Goal: Task Accomplishment & Management: Use online tool/utility

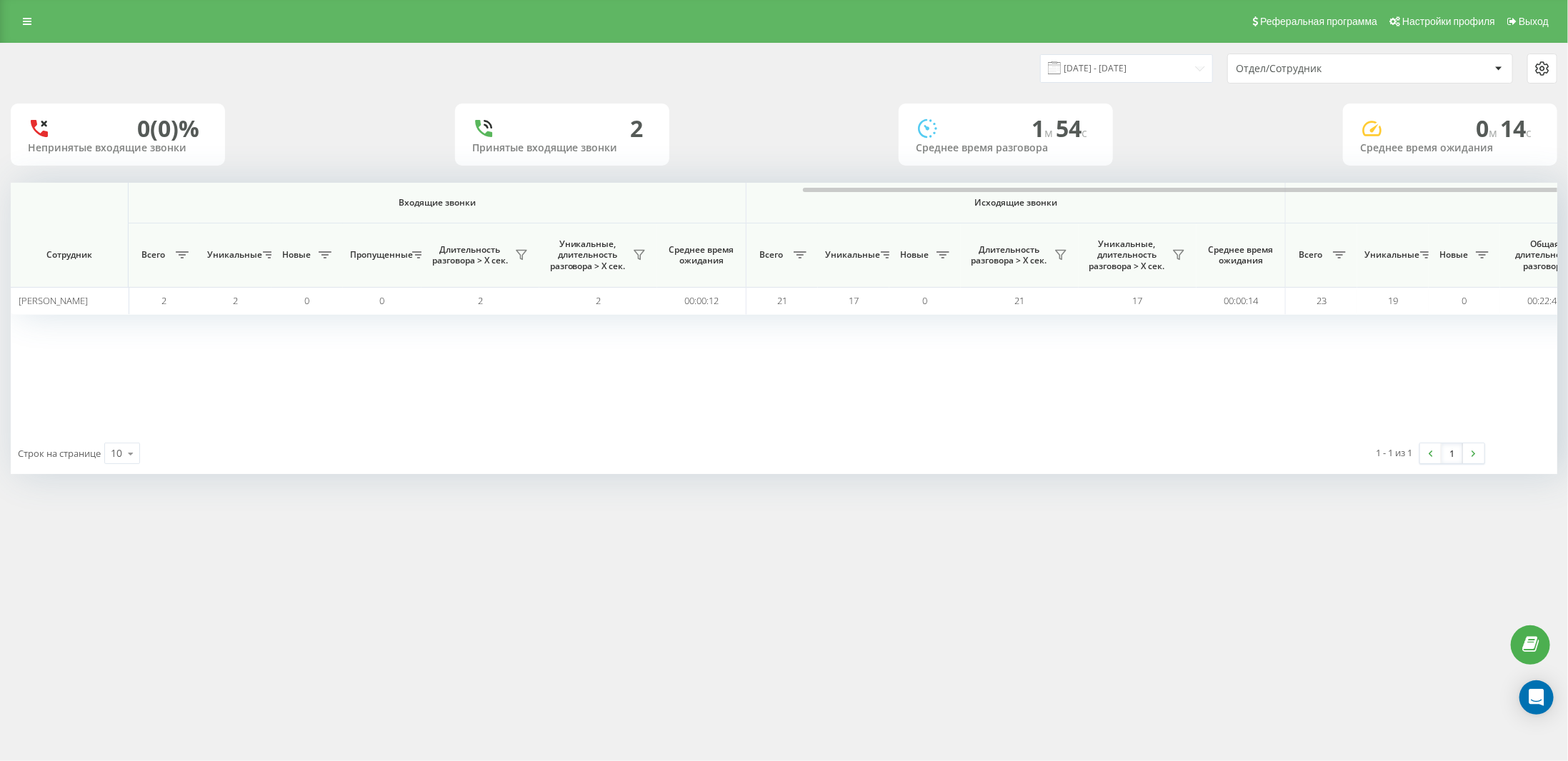
scroll to position [0, 446]
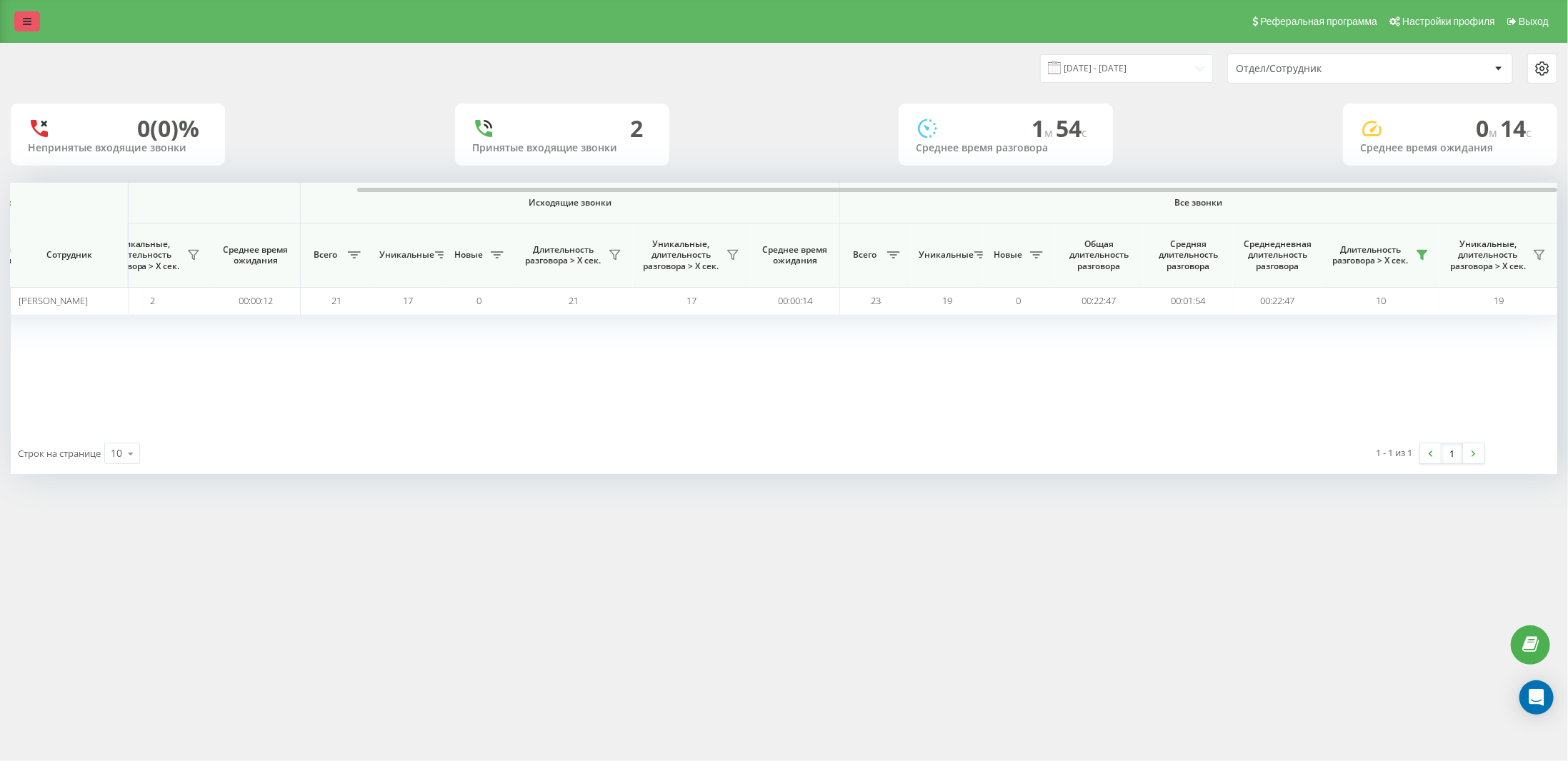
click at [30, 16] on icon at bounding box center [28, 20] width 9 height 10
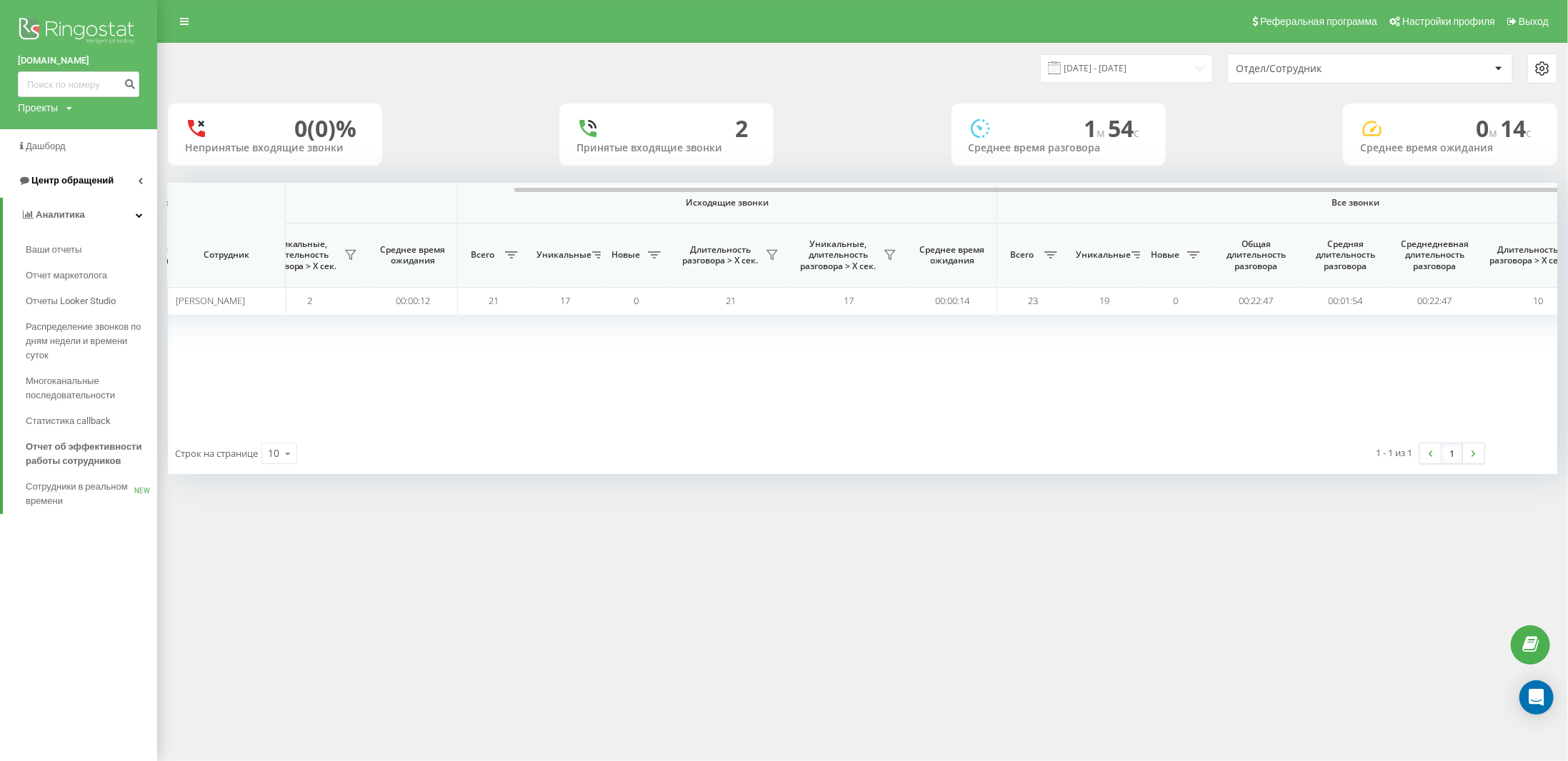
click at [141, 180] on icon at bounding box center [141, 180] width 5 height 7
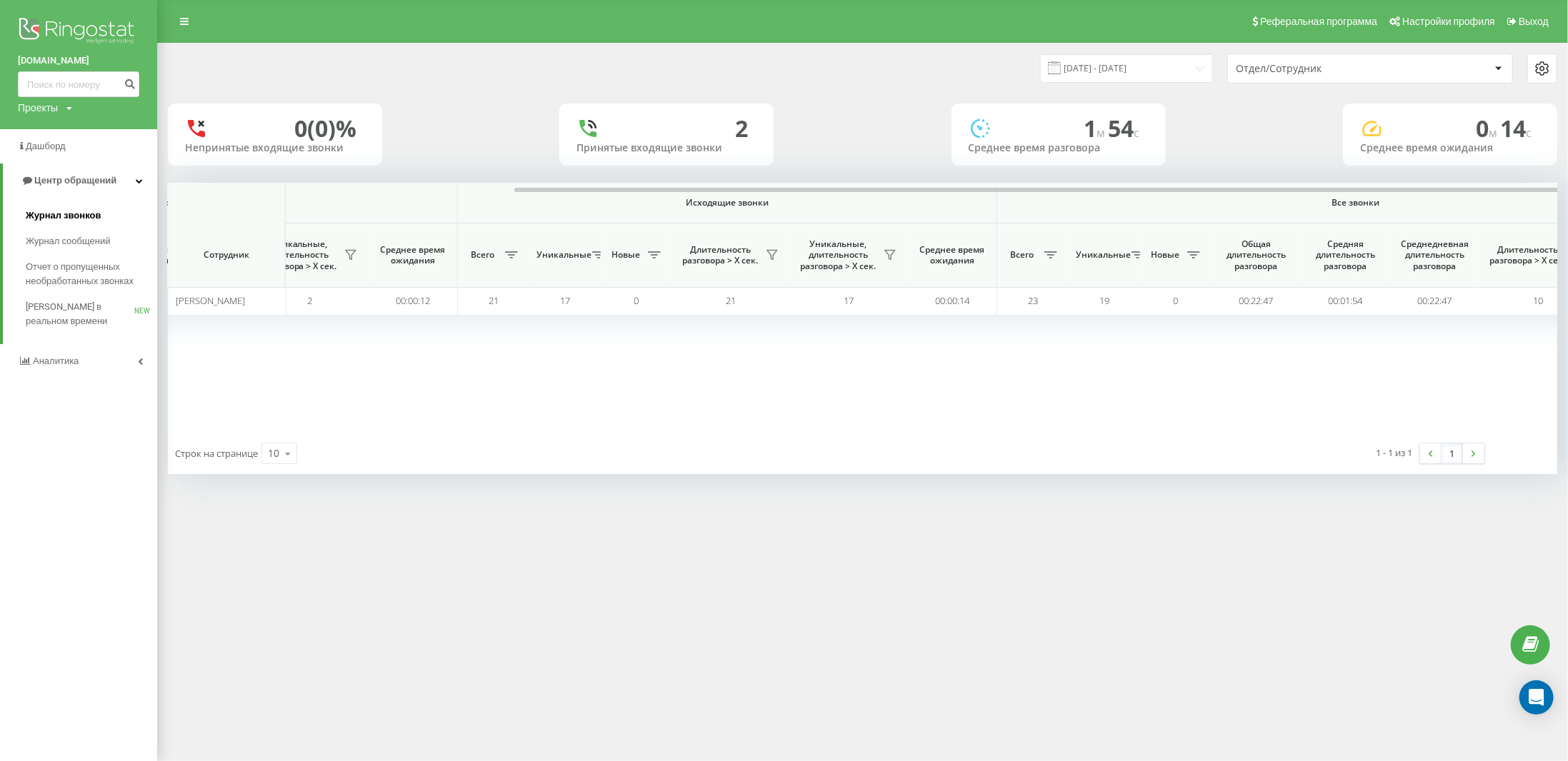
click at [75, 214] on span "Журнал звонков" at bounding box center [63, 216] width 75 height 14
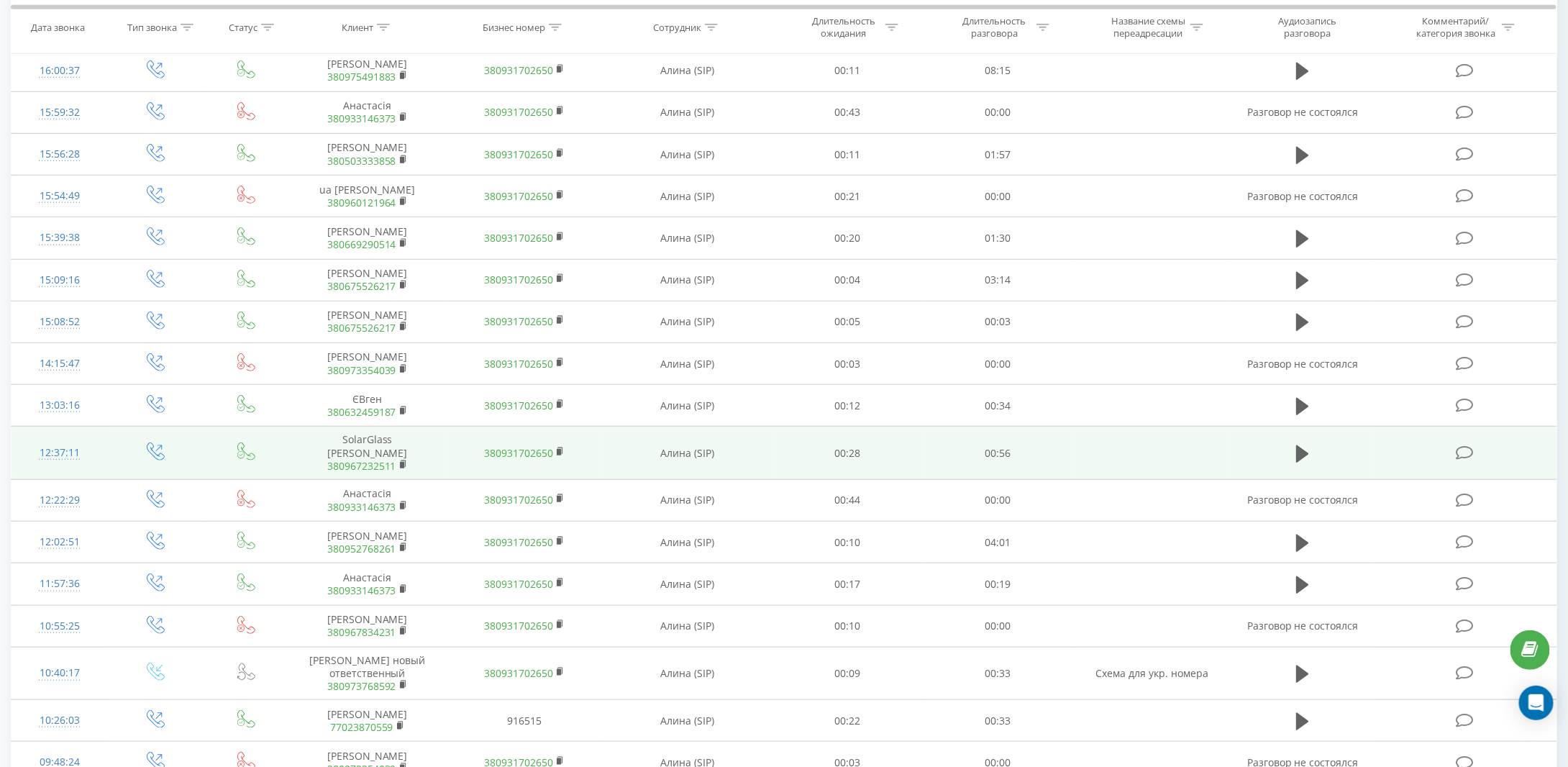
scroll to position [458, 0]
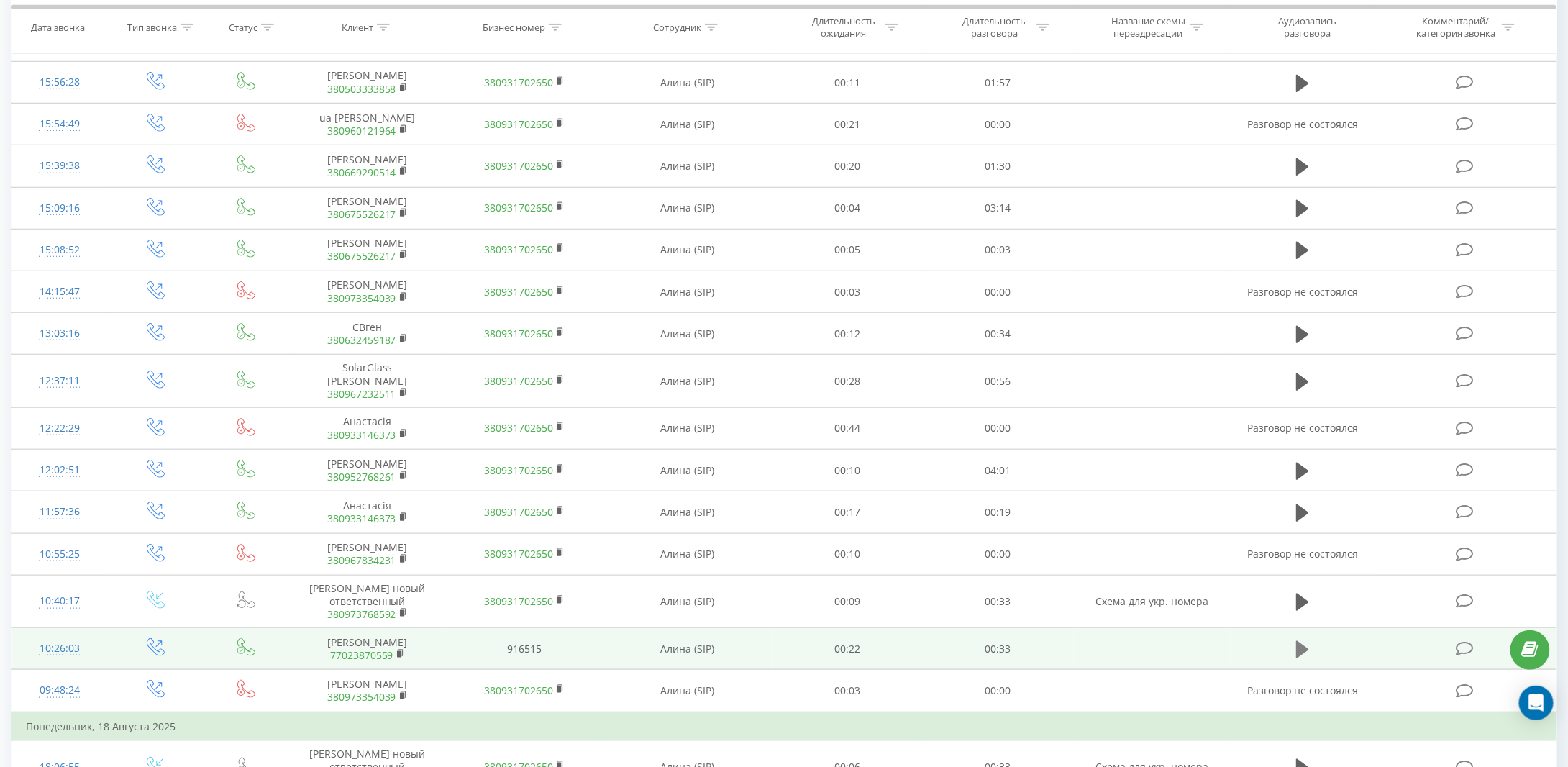
click at [1301, 642] on icon at bounding box center [1302, 650] width 13 height 17
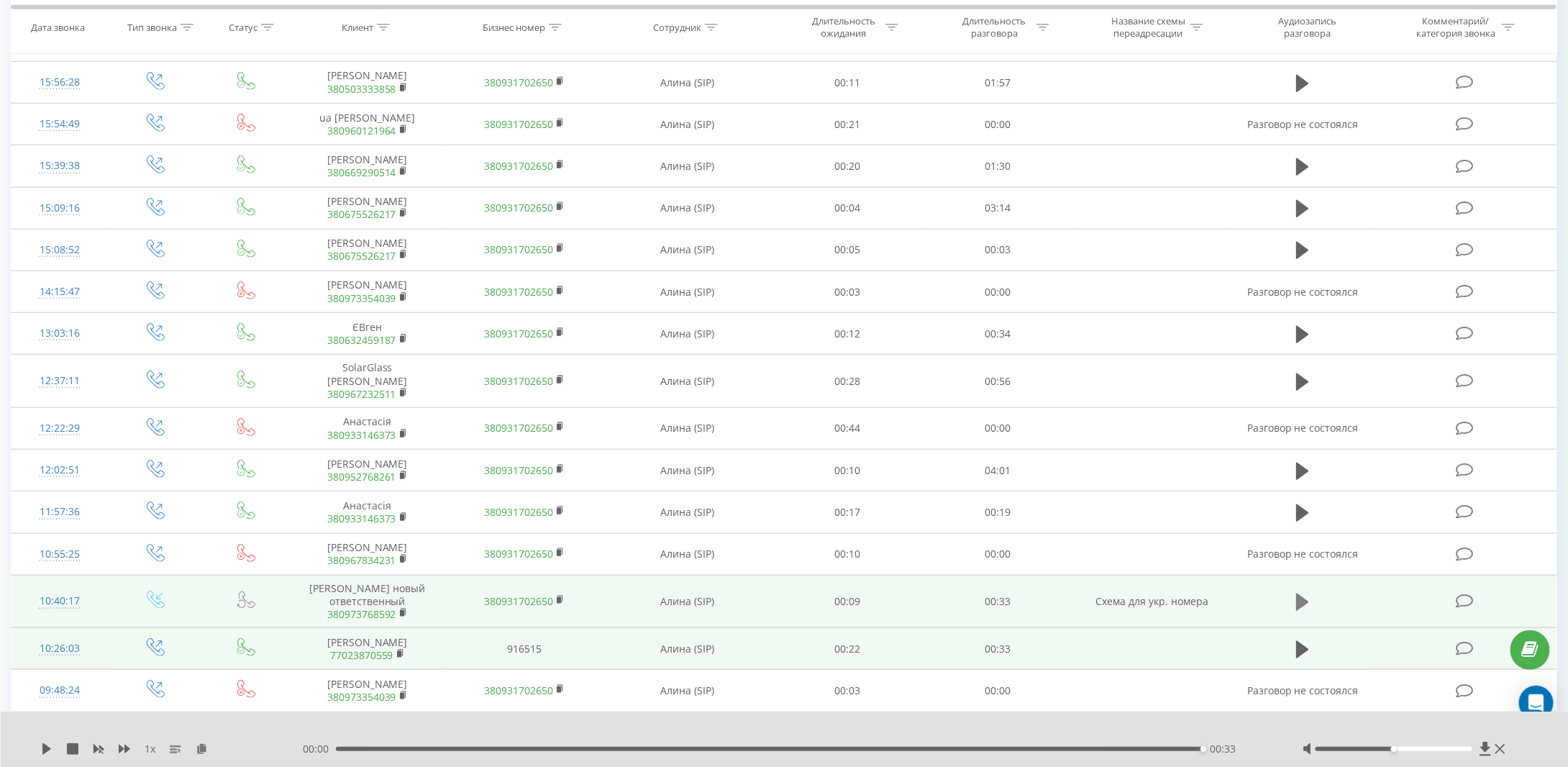
click at [1305, 594] on icon at bounding box center [1302, 602] width 13 height 17
click at [1298, 642] on icon at bounding box center [1302, 650] width 13 height 17
click at [1304, 640] on icon at bounding box center [1302, 650] width 13 height 20
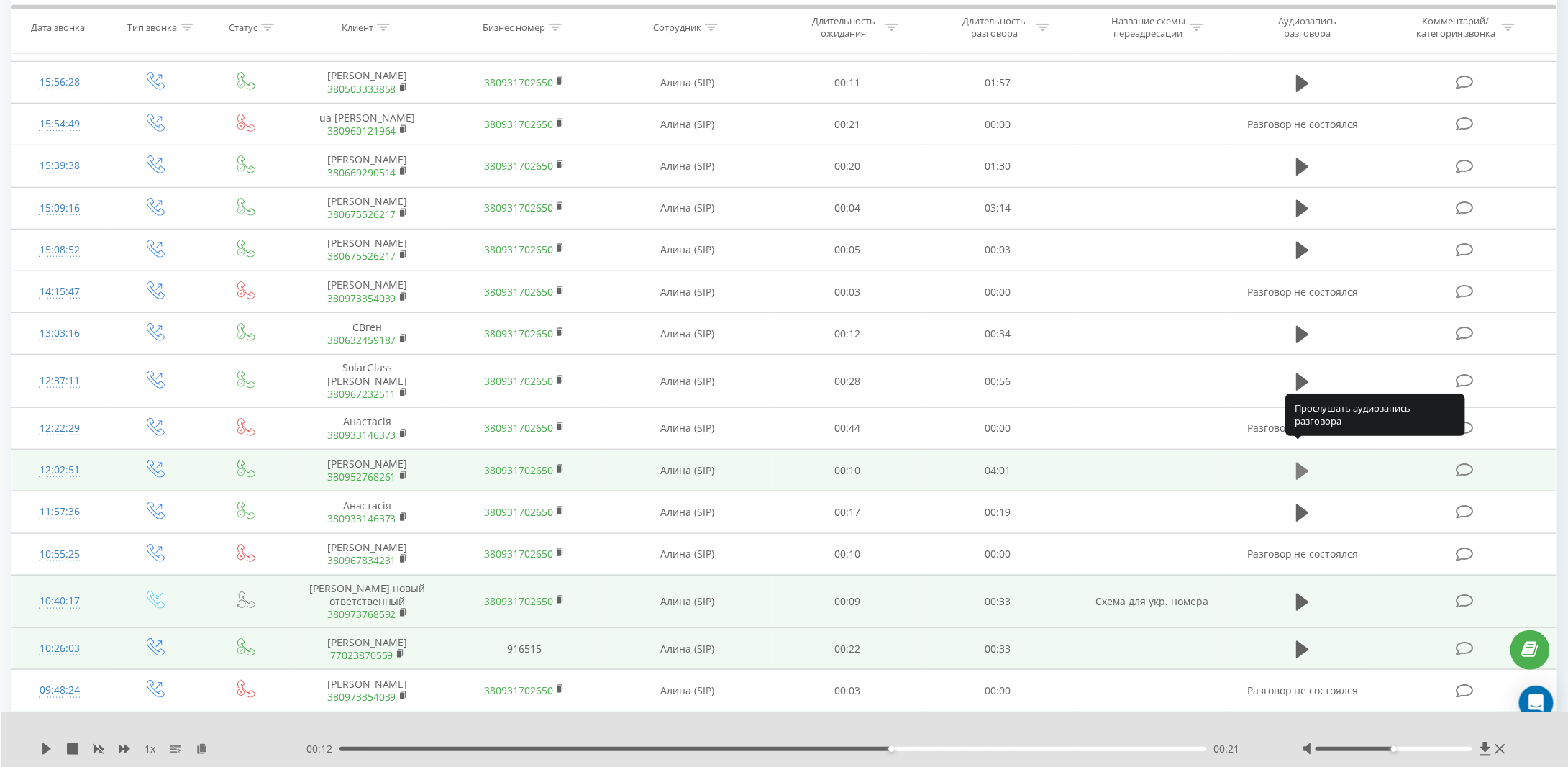
click at [1299, 462] on icon at bounding box center [1302, 470] width 13 height 17
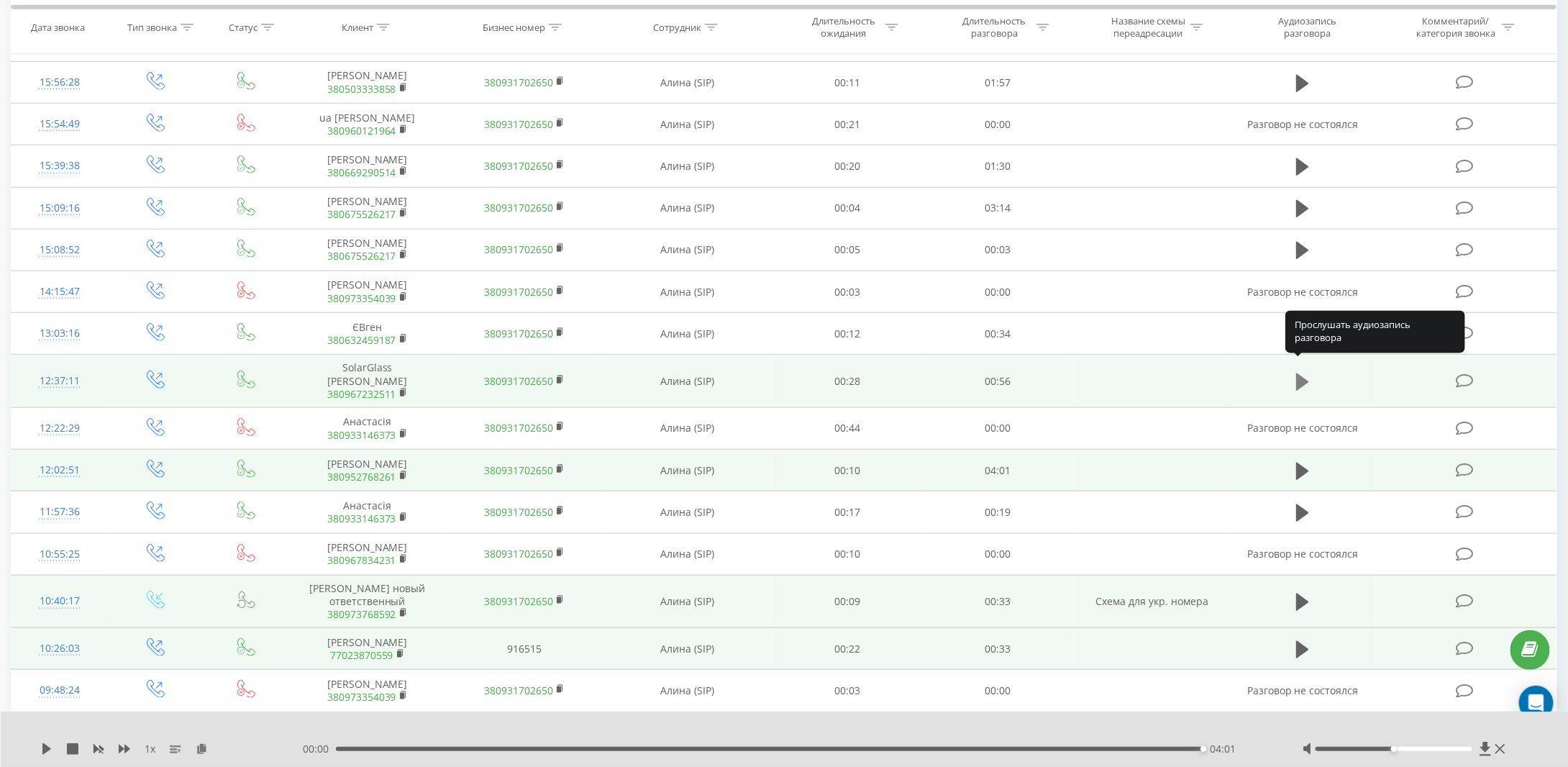
click at [1307, 372] on icon at bounding box center [1302, 382] width 13 height 20
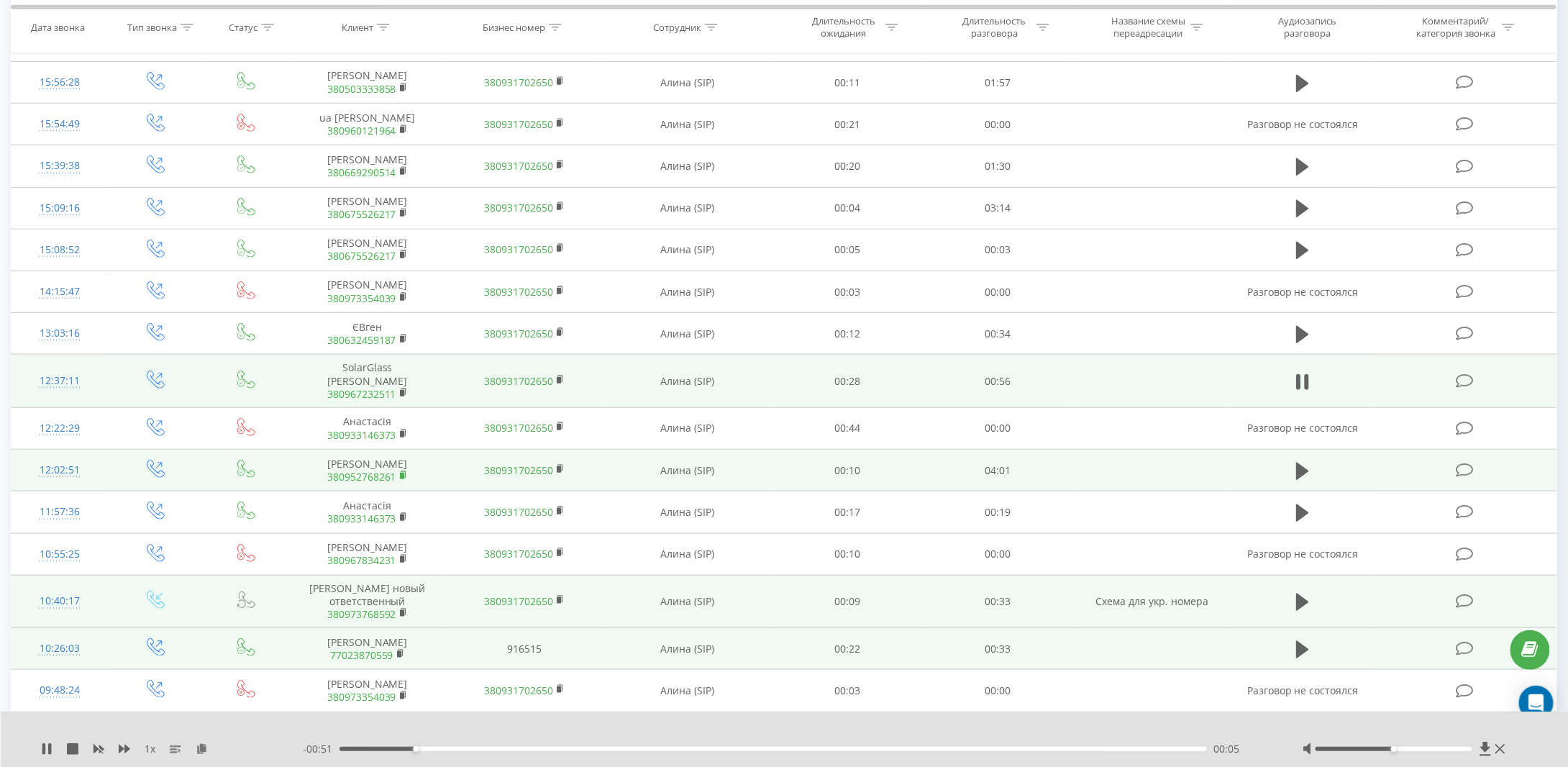
click at [402, 473] on rect at bounding box center [402, 476] width 4 height 6
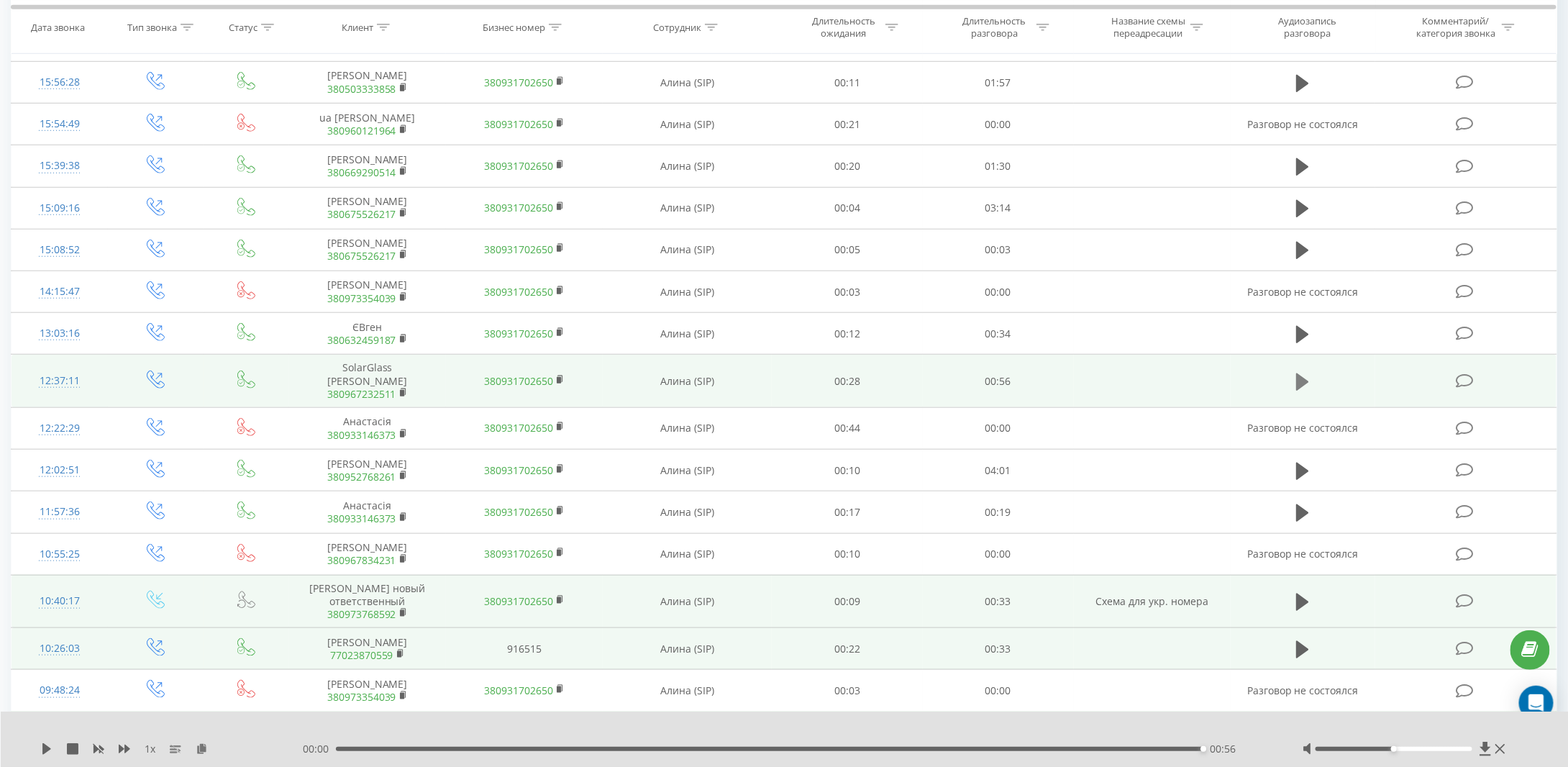
click at [1298, 373] on icon at bounding box center [1302, 381] width 13 height 17
click at [1302, 373] on icon at bounding box center [1302, 381] width 13 height 17
click at [43, 750] on icon at bounding box center [47, 749] width 9 height 12
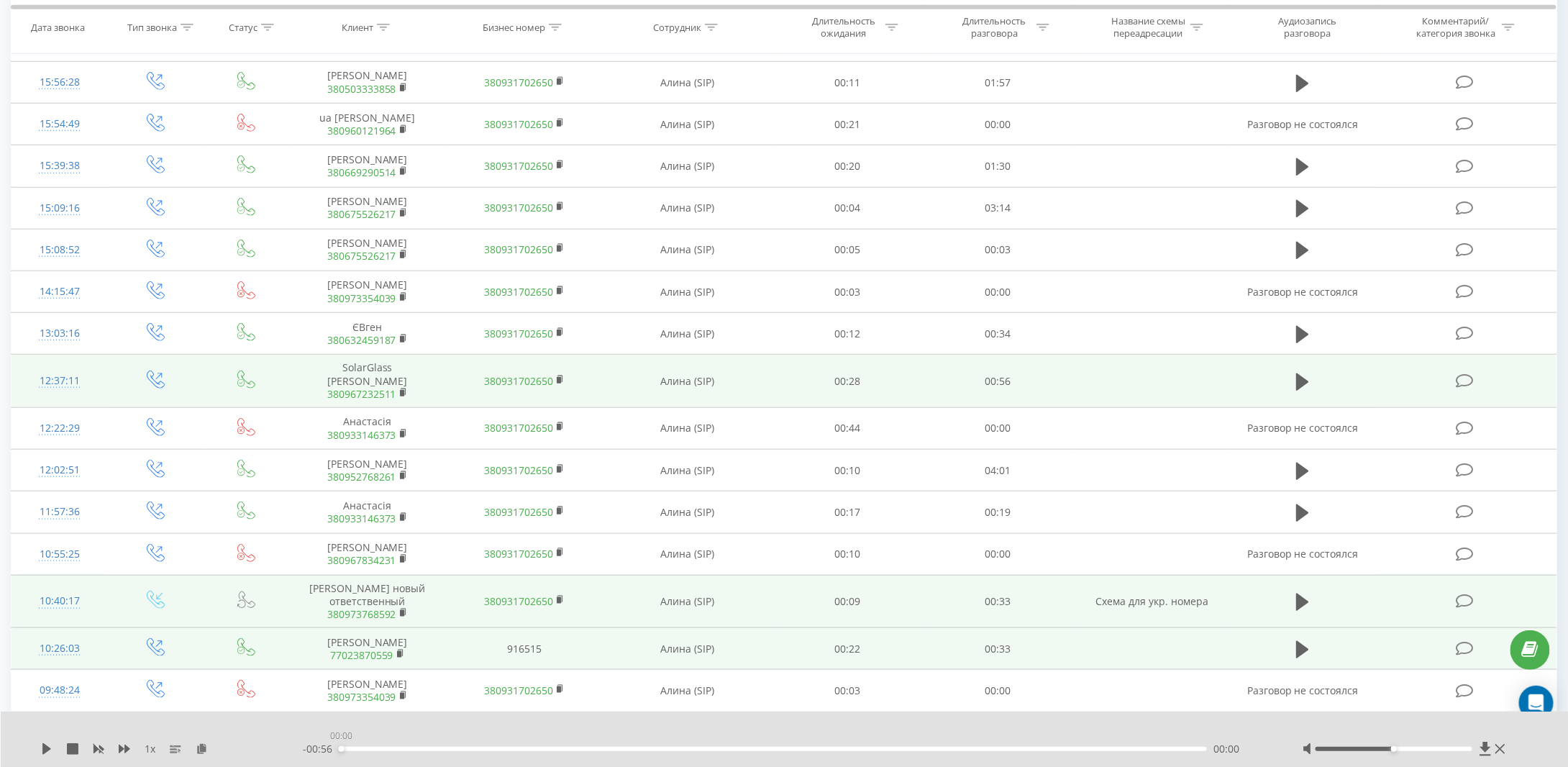
click at [339, 749] on div "00:00" at bounding box center [773, 749] width 868 height 4
click at [42, 748] on icon at bounding box center [47, 749] width 12 height 12
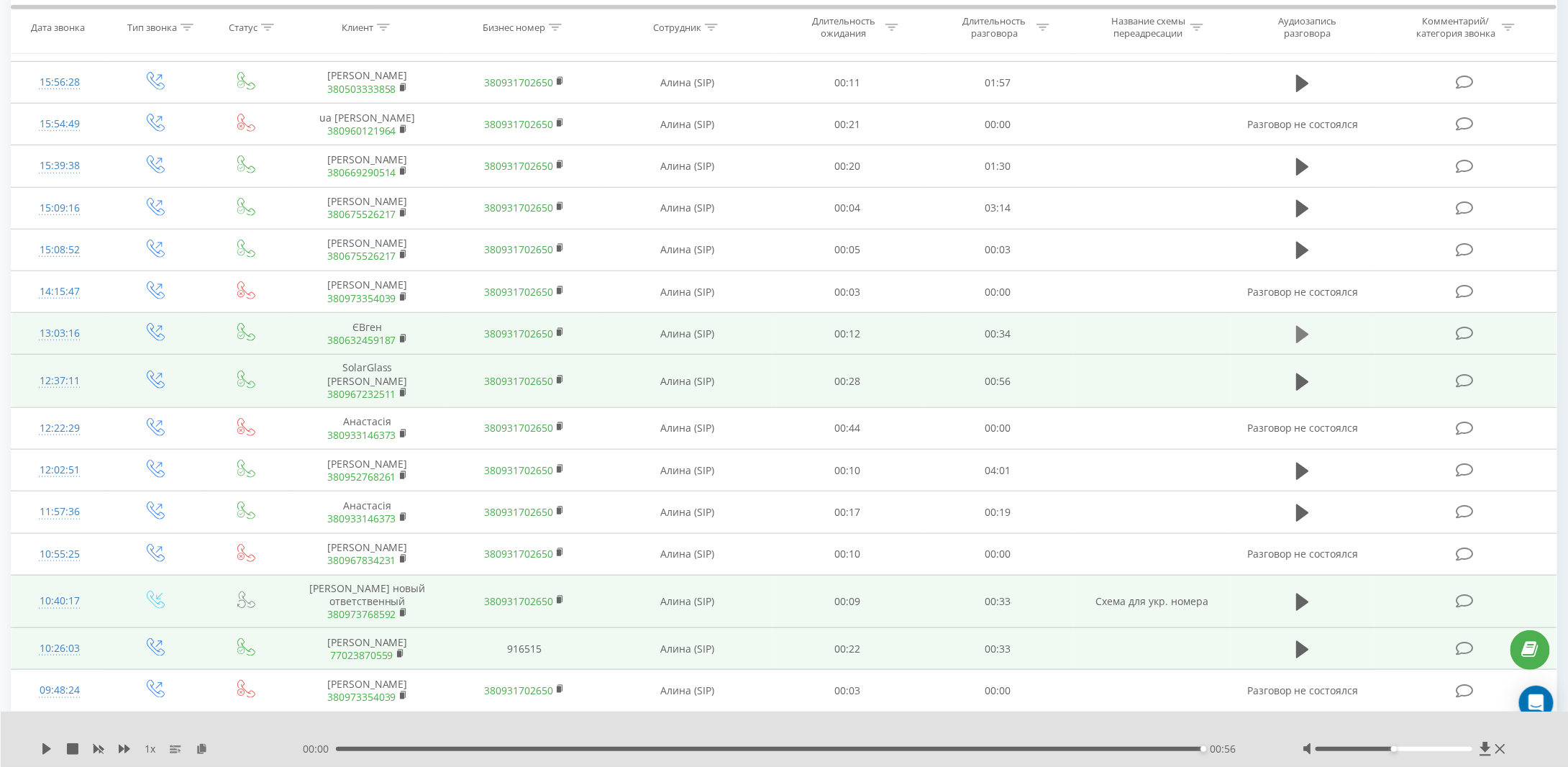
click at [1299, 331] on icon at bounding box center [1302, 334] width 13 height 17
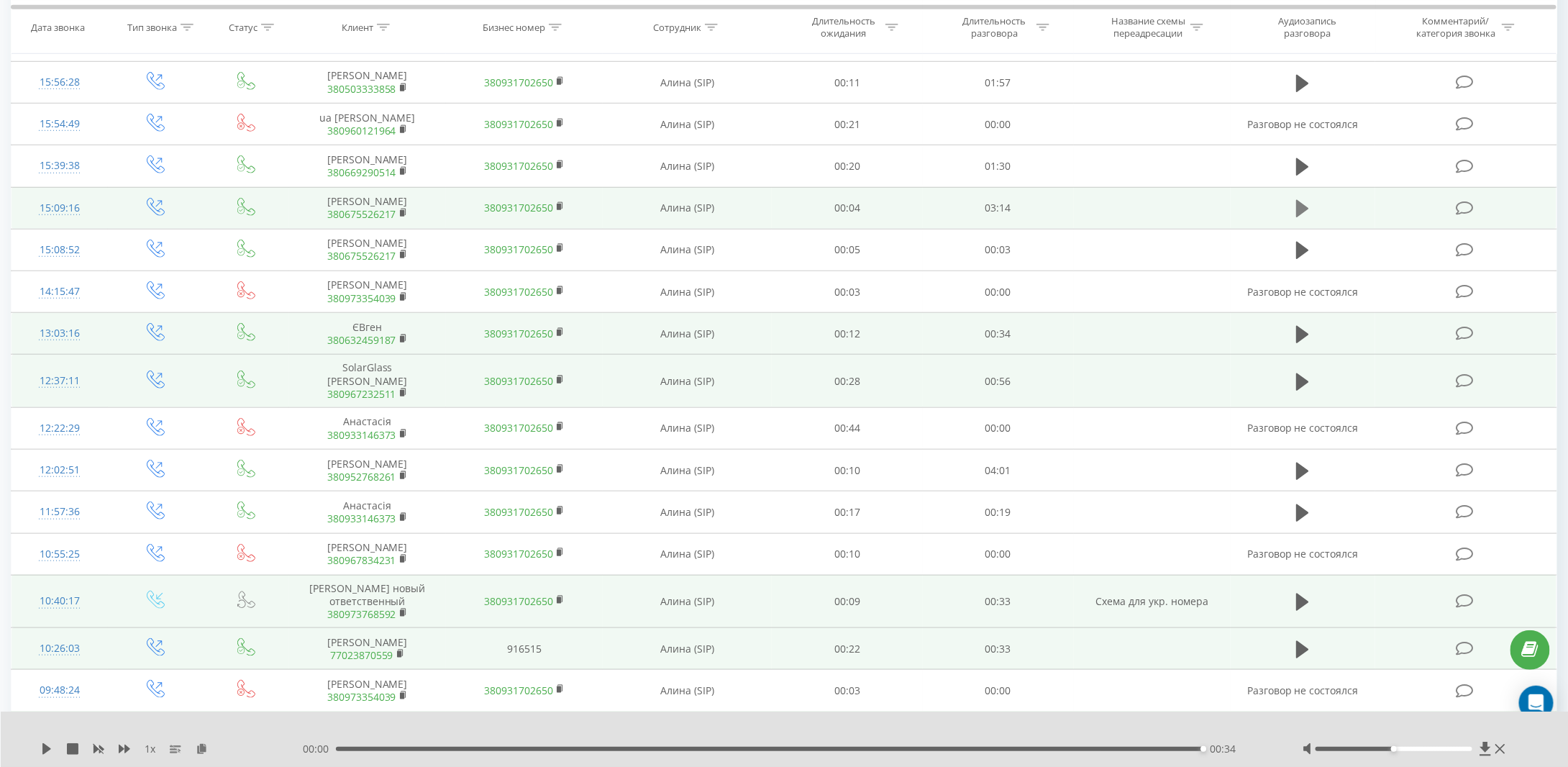
click at [1298, 200] on icon at bounding box center [1302, 208] width 13 height 17
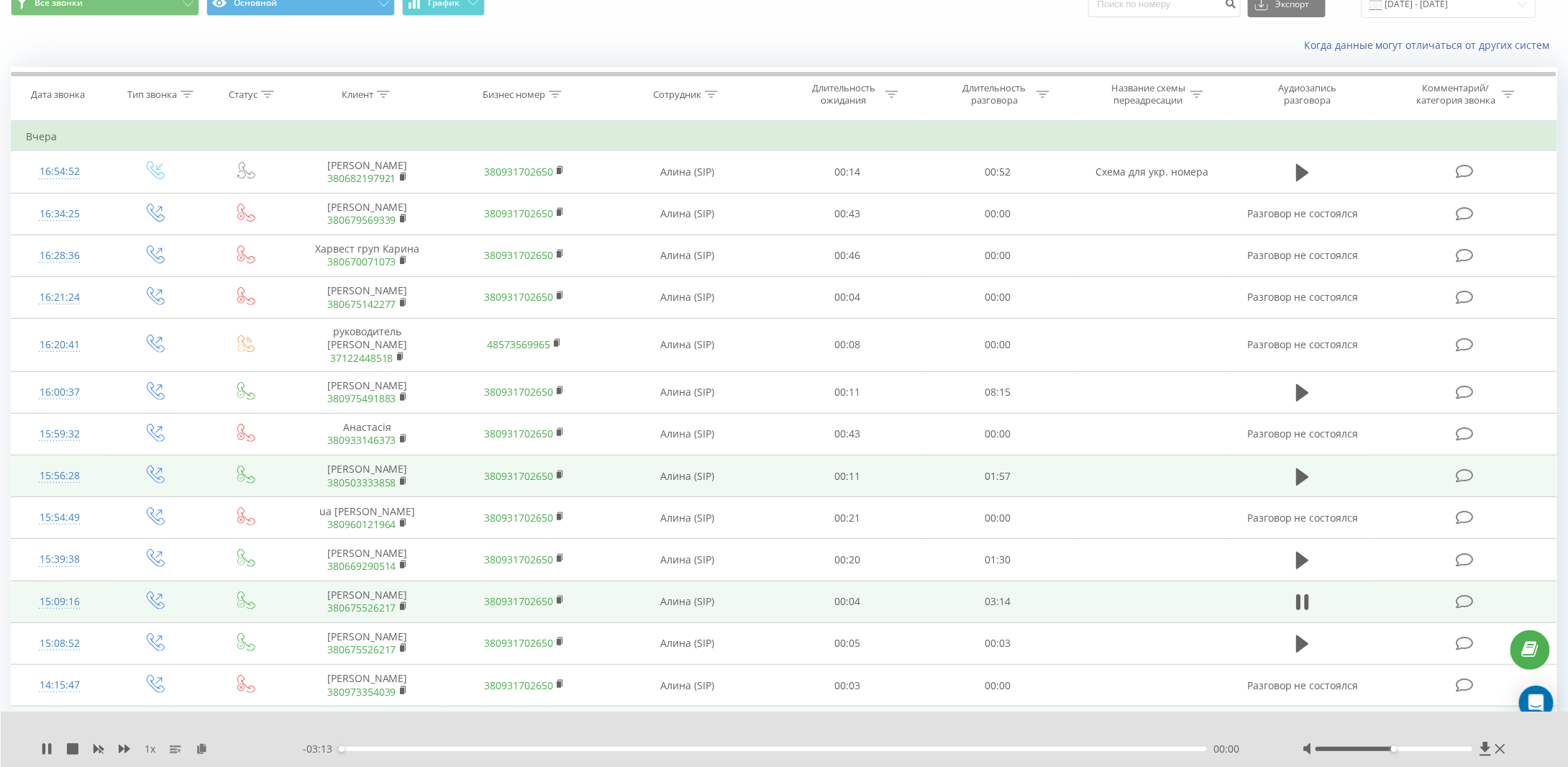
scroll to position [0, 0]
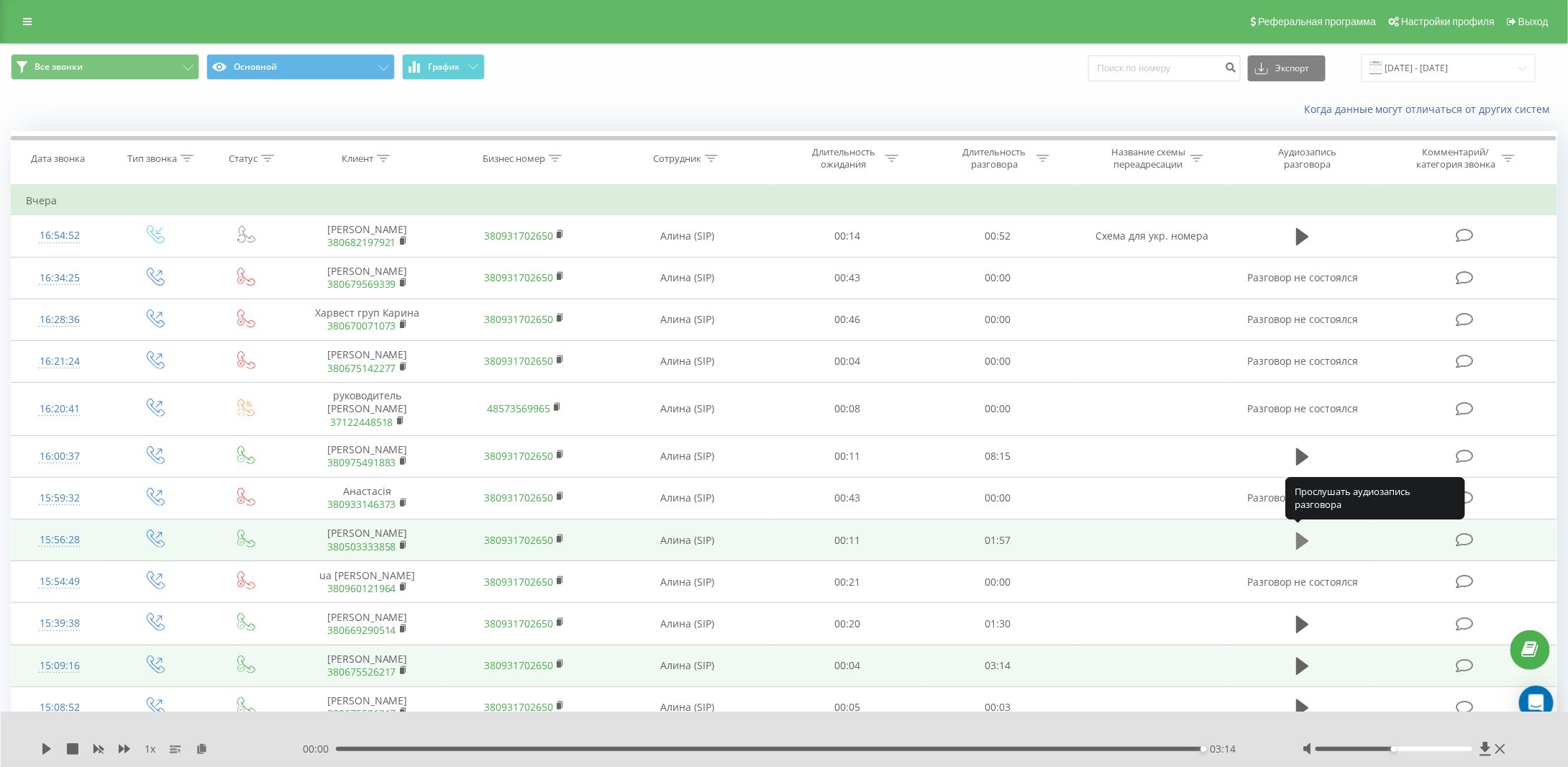
click at [1301, 539] on icon at bounding box center [1302, 540] width 13 height 17
click at [346, 749] on div "01:54" at bounding box center [769, 749] width 868 height 4
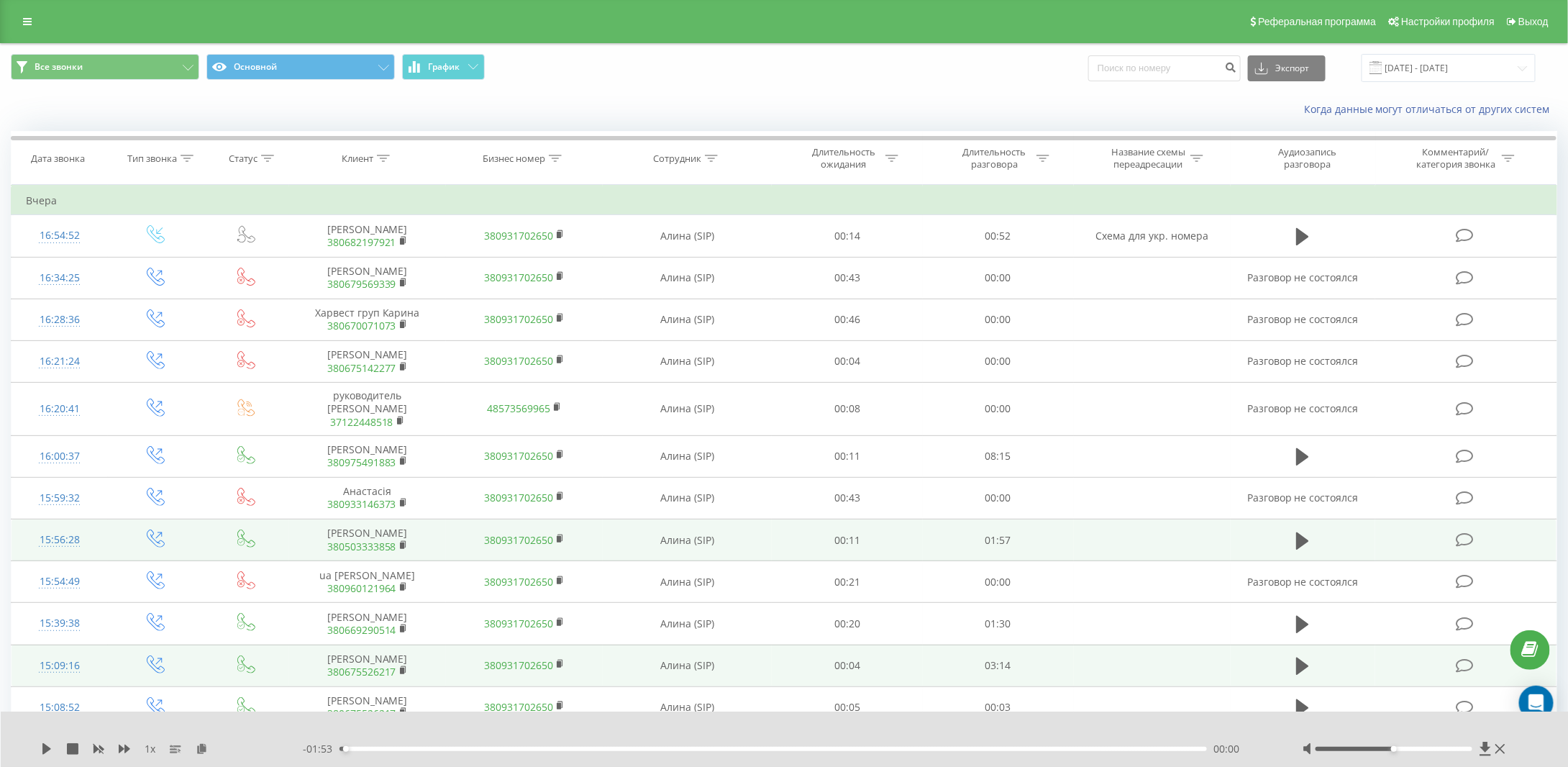
click at [346, 749] on div "00:00" at bounding box center [346, 749] width 5 height 5
click at [342, 751] on div "00:00" at bounding box center [773, 749] width 868 height 4
click at [43, 747] on icon at bounding box center [47, 749] width 9 height 12
click at [47, 752] on icon at bounding box center [47, 749] width 12 height 12
click at [841, 88] on div "Все звонки Основной График Экспорт .csv .xls .xlsx [DATE] - [DATE]" at bounding box center [784, 68] width 1566 height 48
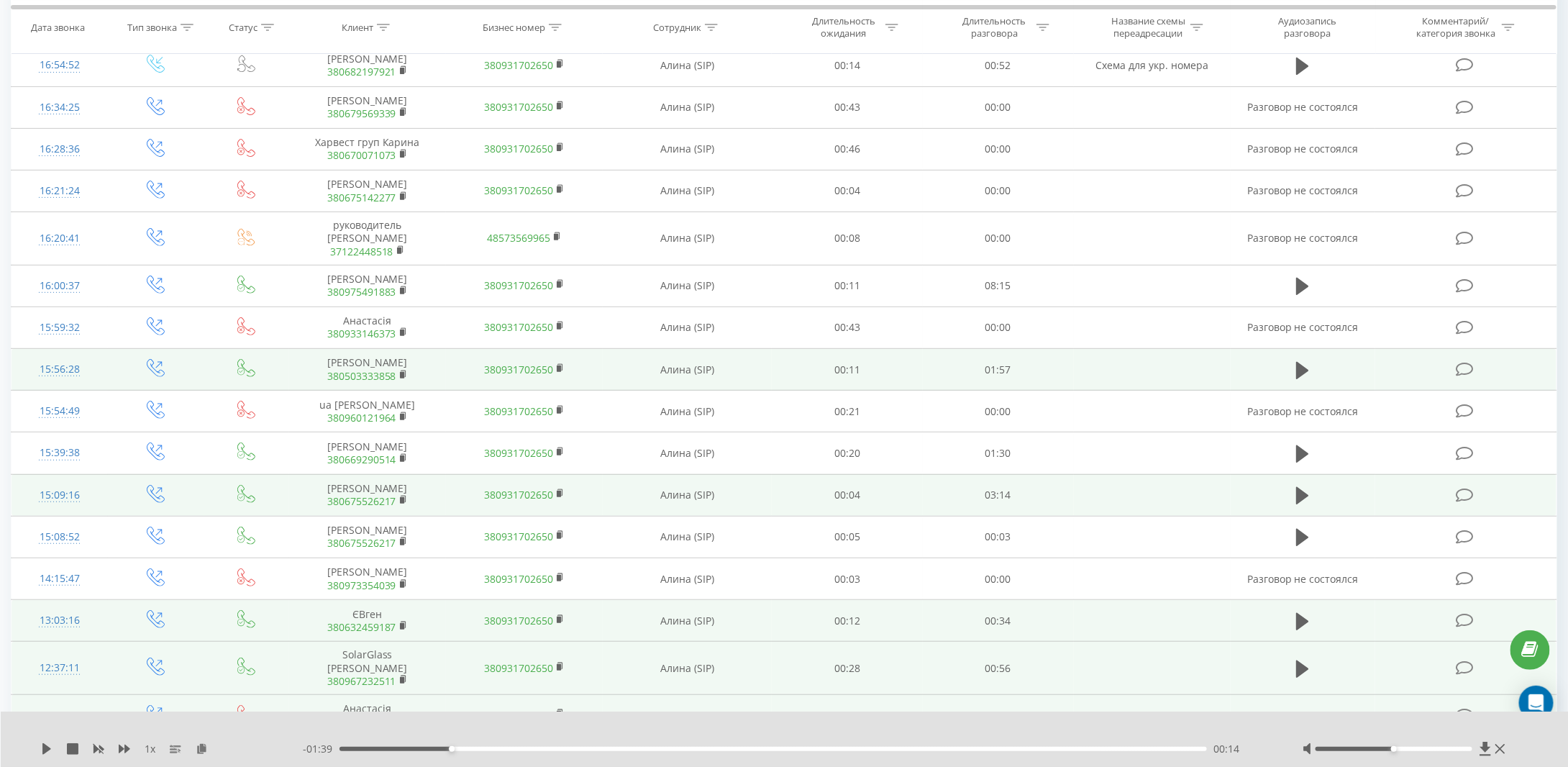
scroll to position [144, 0]
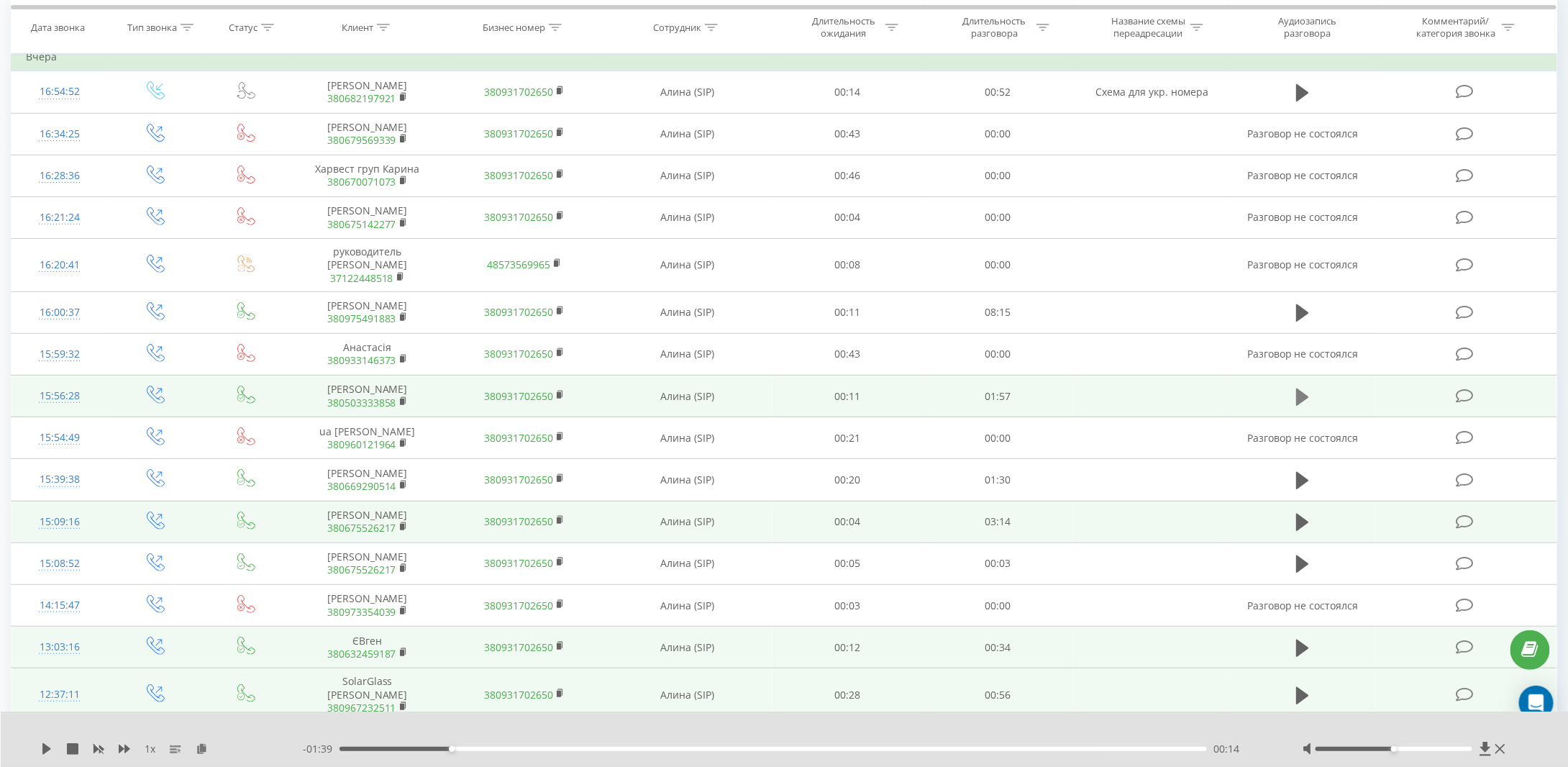
click at [1300, 393] on icon at bounding box center [1302, 396] width 13 height 17
click at [46, 748] on icon at bounding box center [47, 749] width 12 height 12
click at [400, 399] on rect at bounding box center [402, 401] width 4 height 6
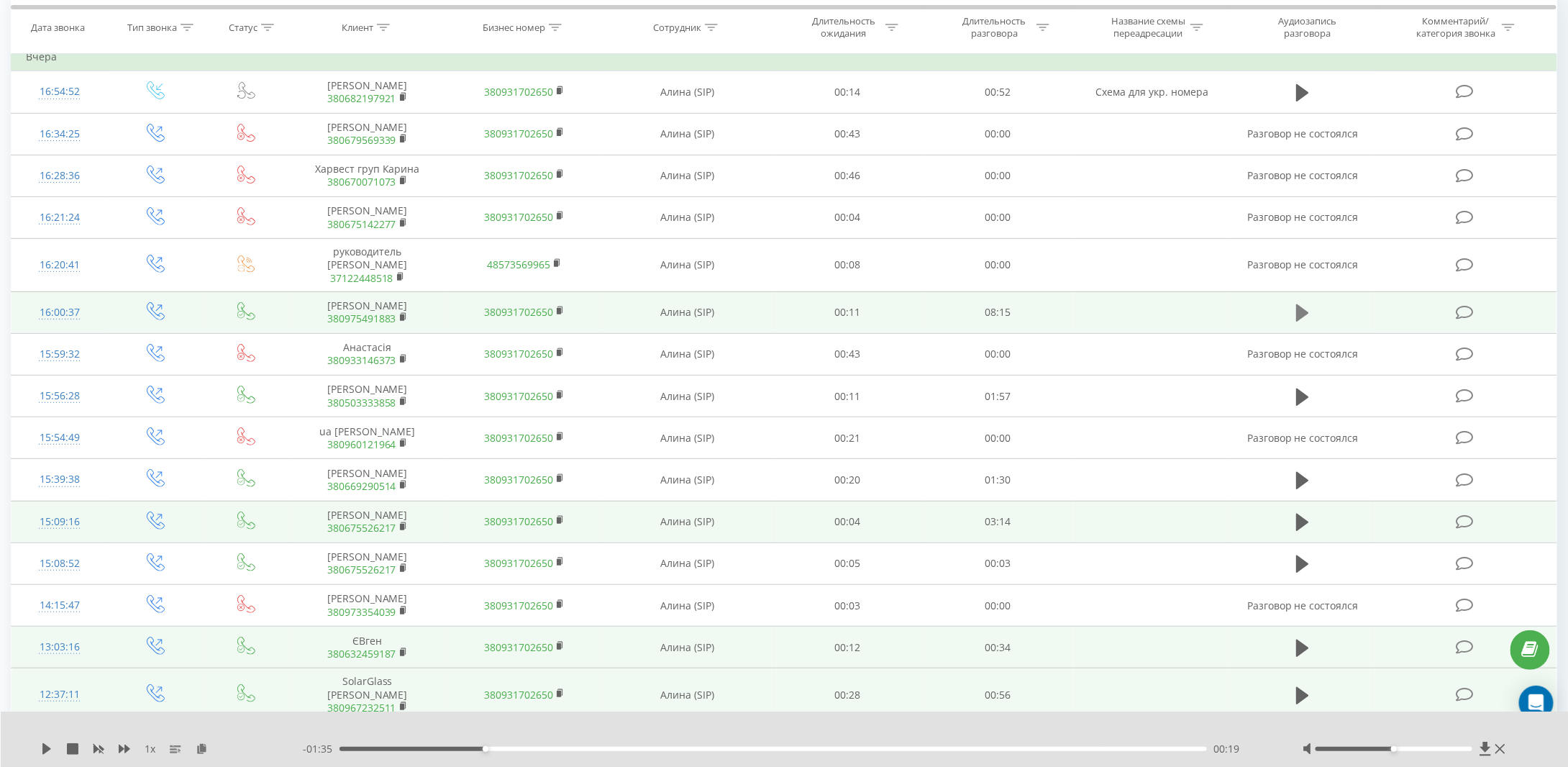
click at [1298, 309] on icon at bounding box center [1302, 313] width 13 height 17
click at [400, 315] on rect at bounding box center [402, 317] width 4 height 6
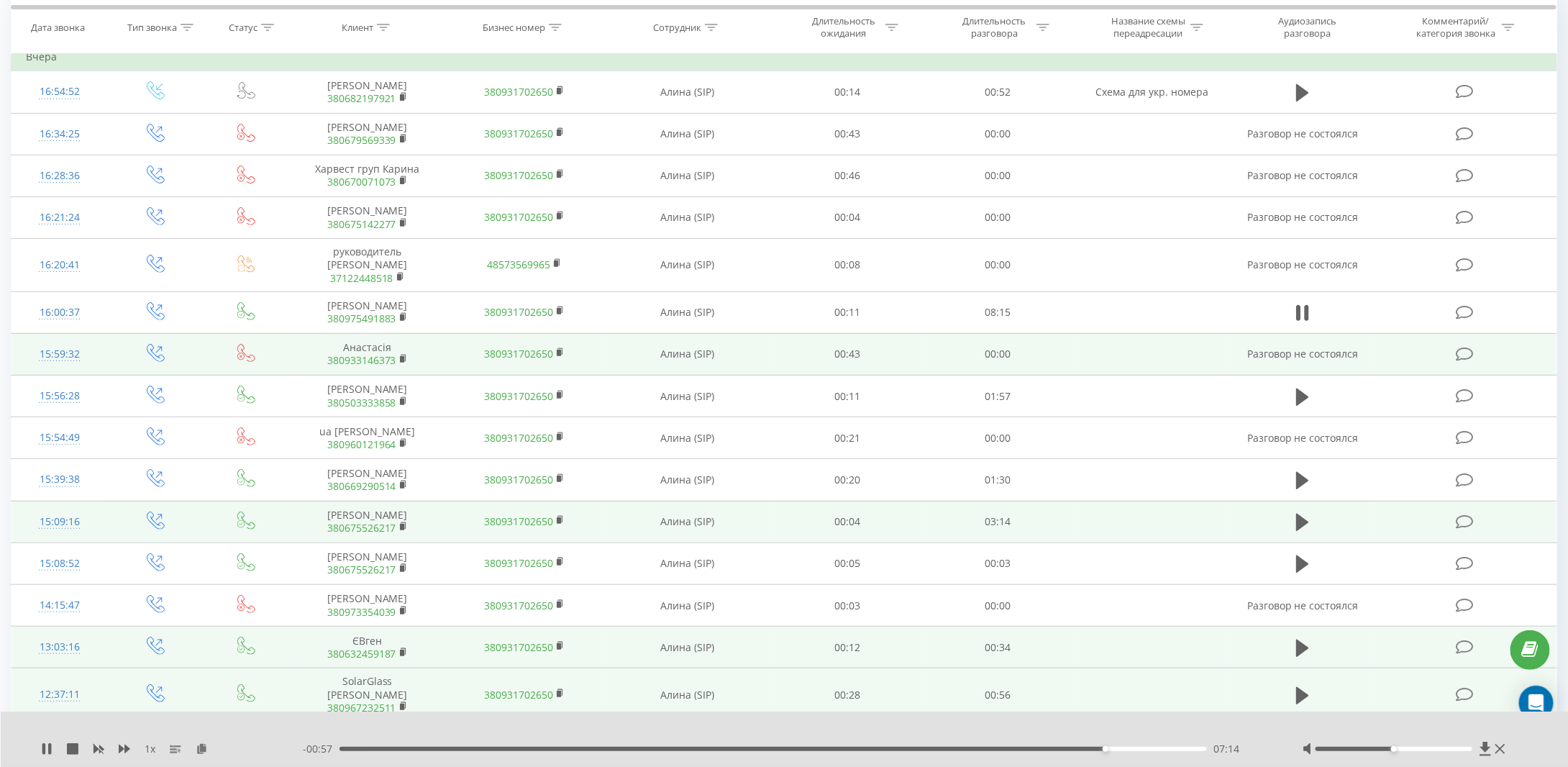
scroll to position [0, 0]
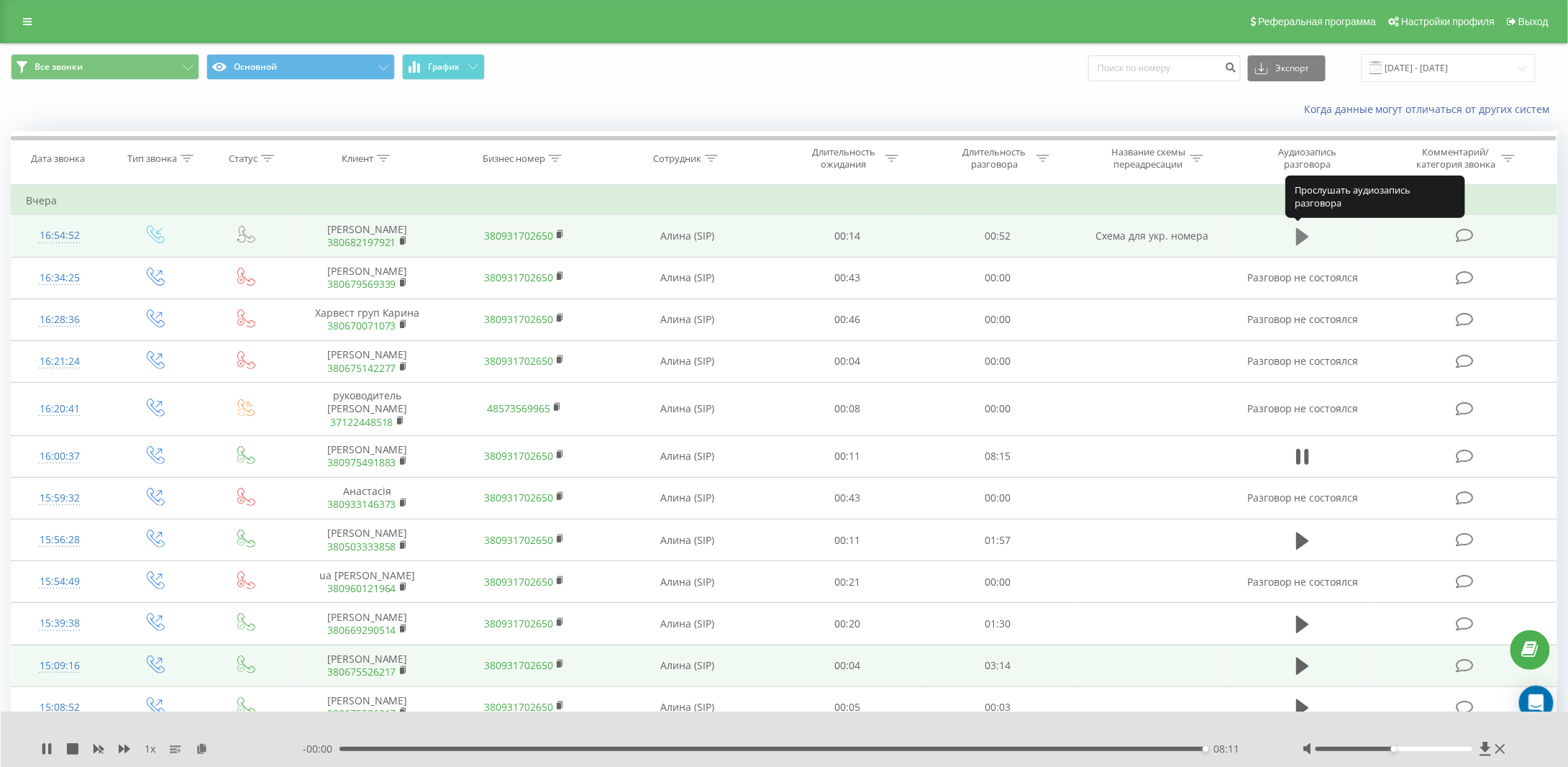
click at [1302, 236] on icon at bounding box center [1302, 237] width 13 height 17
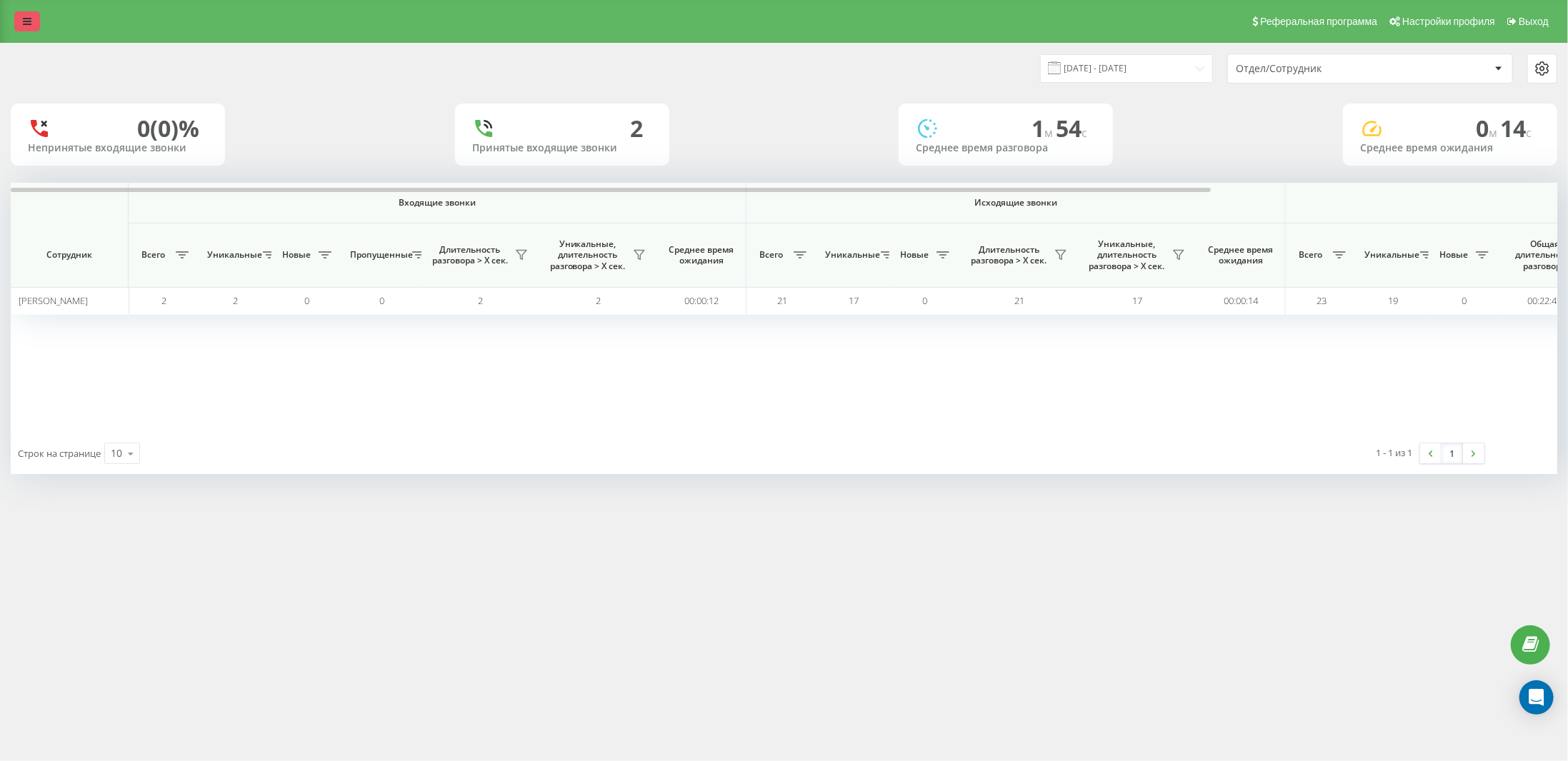
click at [20, 19] on link at bounding box center [27, 21] width 26 height 20
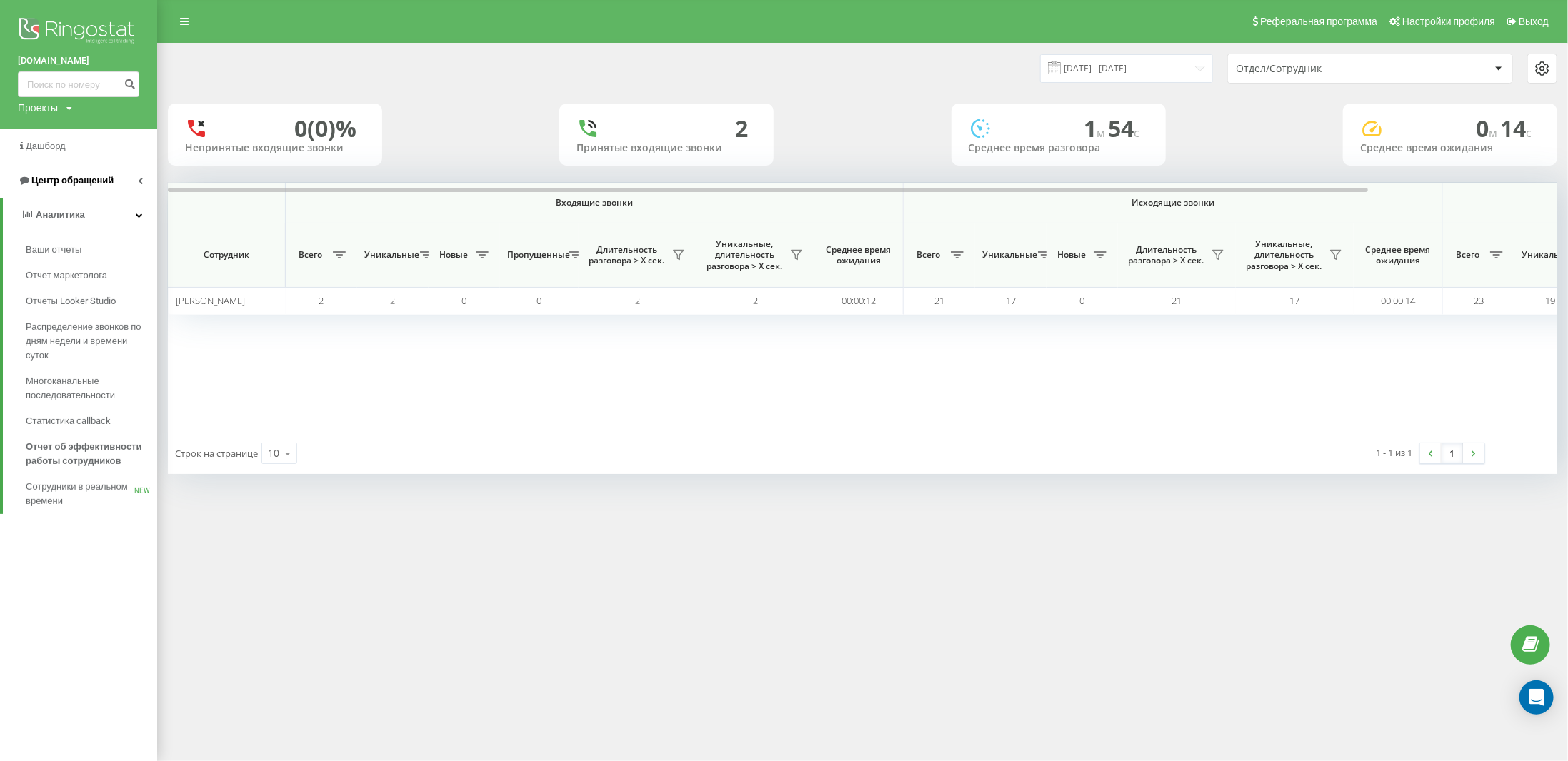
click at [47, 175] on span "Центр обращений" at bounding box center [72, 180] width 82 height 11
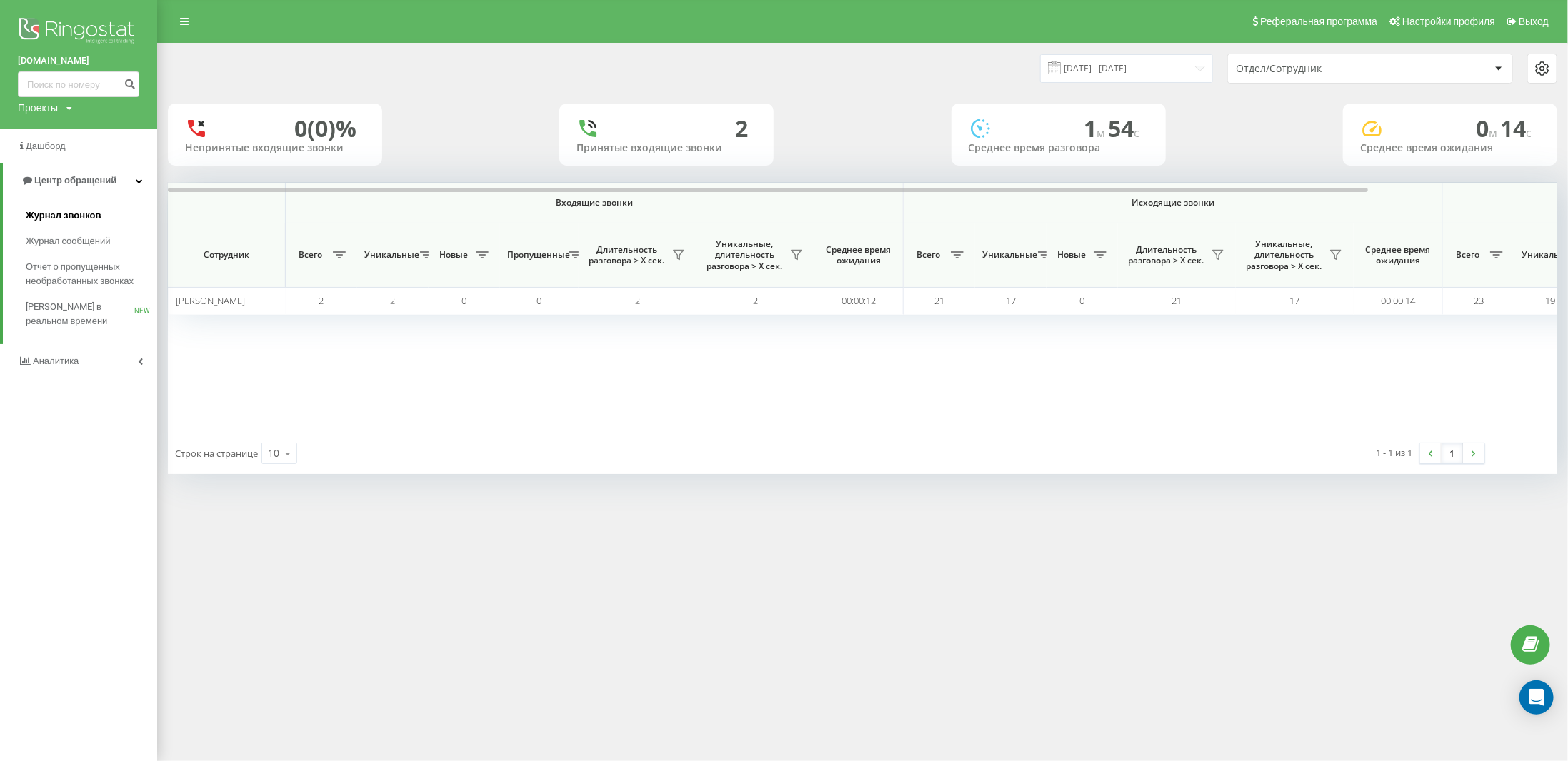
click at [56, 213] on span "Журнал звонков" at bounding box center [63, 216] width 75 height 14
